Goal: Find contact information: Find contact information

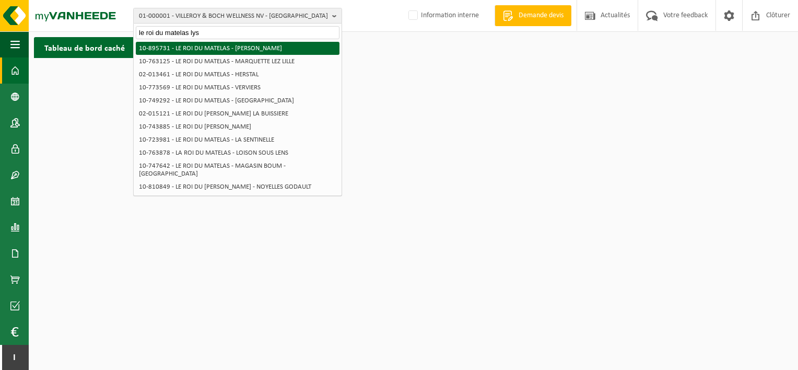
type input "le roi du matelas lys"
click at [227, 46] on li "10-895731 - LE ROI DU MATELAS - [PERSON_NAME]" at bounding box center [238, 48] width 204 height 13
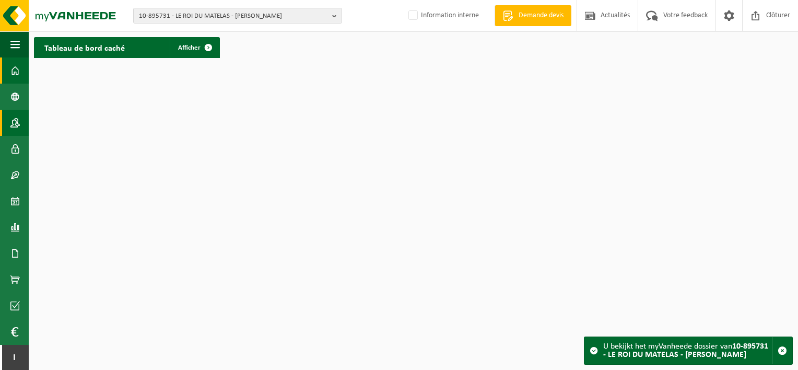
click at [13, 129] on span at bounding box center [14, 123] width 9 height 26
